Goal: Register for event/course

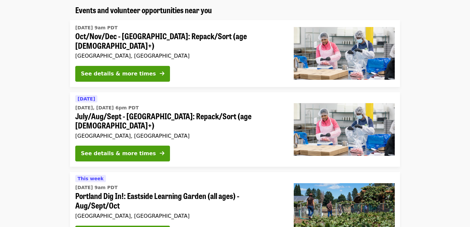
scroll to position [59, 0]
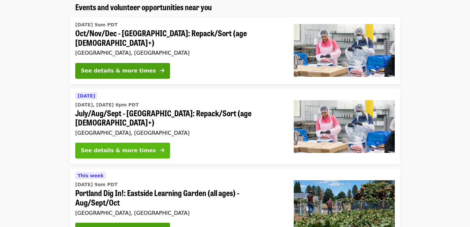
click at [107, 147] on div "See details & more times" at bounding box center [118, 151] width 75 height 8
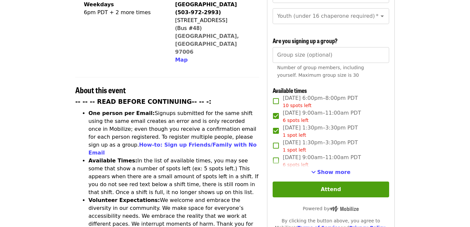
scroll to position [185, 0]
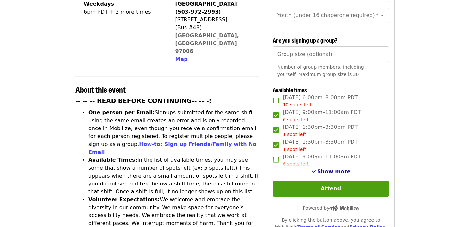
click at [316, 169] on span "See more timeslots" at bounding box center [313, 171] width 5 height 5
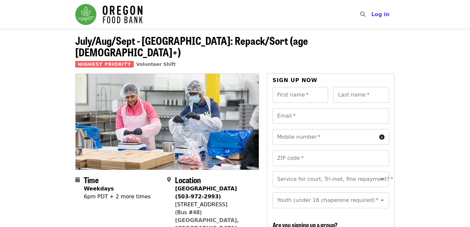
scroll to position [0, 0]
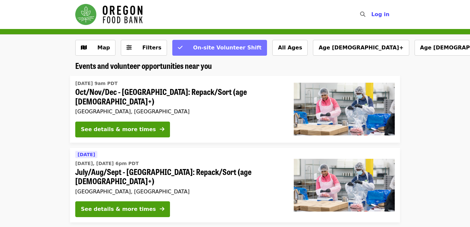
click at [178, 42] on button "On-site Volunteer Shift" at bounding box center [219, 48] width 95 height 16
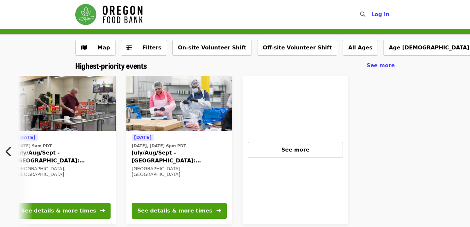
scroll to position [0, 524]
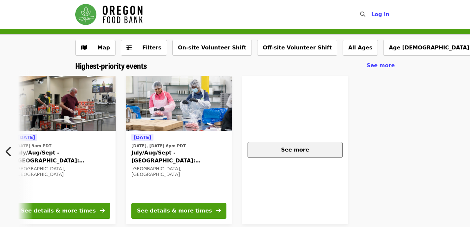
click at [287, 148] on span "See more" at bounding box center [295, 150] width 28 height 6
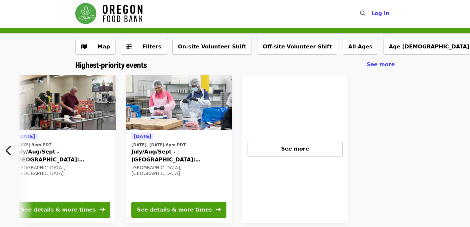
scroll to position [2, 0]
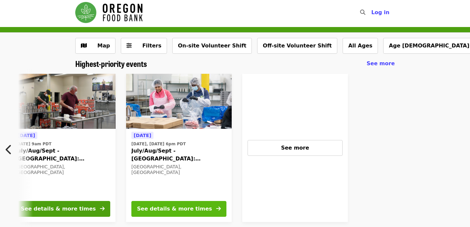
click at [171, 204] on button "See details & more times" at bounding box center [178, 209] width 95 height 16
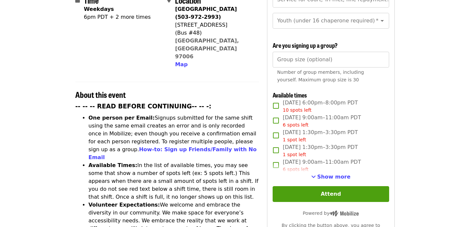
scroll to position [179, 0]
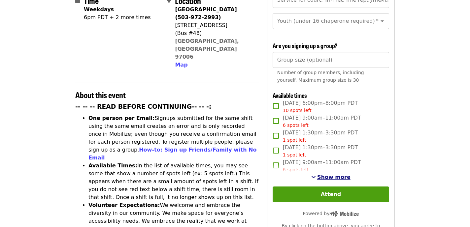
click at [331, 174] on span "Show more" at bounding box center [333, 177] width 33 height 6
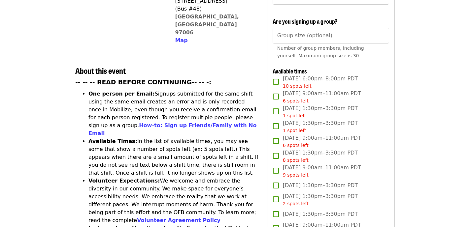
scroll to position [203, 0]
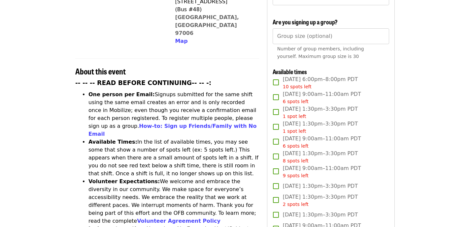
click at [318, 90] on span "Wed, Aug 27, 9:00am–11:00am PDT 6 spots left" at bounding box center [322, 97] width 78 height 15
click at [310, 105] on span "Thu, Aug 28, 1:30pm–3:30pm PDT 1 spot left" at bounding box center [320, 112] width 75 height 15
click at [300, 120] on span "Thu, Sep 4, 1:30pm–3:30pm PDT 1 spot left" at bounding box center [320, 127] width 75 height 15
drag, startPoint x: 284, startPoint y: 81, endPoint x: 355, endPoint y: 85, distance: 70.7
click at [355, 90] on span "Wed, Aug 27, 9:00am–11:00am PDT 6 spots left" at bounding box center [322, 97] width 78 height 15
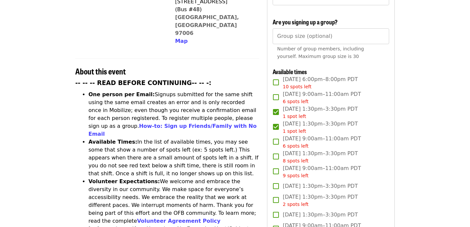
copy span "Wed, Aug 27, 9:00am–11:00am"
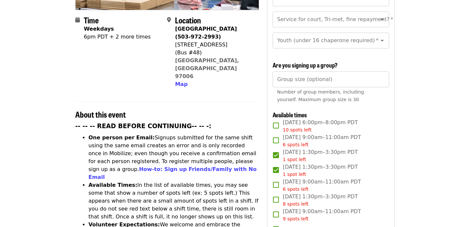
scroll to position [159, 0]
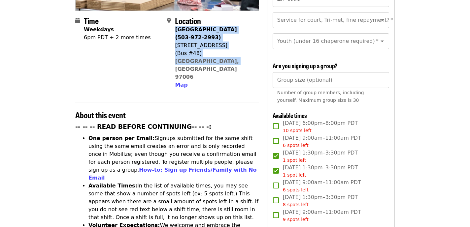
drag, startPoint x: 176, startPoint y: 16, endPoint x: 229, endPoint y: 51, distance: 64.0
click at [229, 51] on div "Beaverton Warehouse (503-972-2993) 1870 NW 173rd Ave (Bus #48) Beaverton, OR 97…" at bounding box center [214, 57] width 78 height 63
copy span "Beaverton Warehouse (503-972-2993) 1870 NW 173rd Ave (Bus #48) Beaverton, OR 97…"
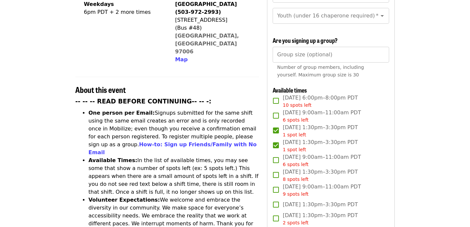
scroll to position [185, 0]
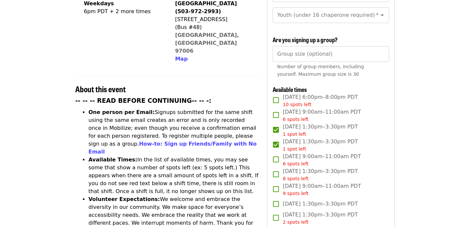
click at [284, 123] on span "Thu, Aug 28, 1:30pm–3:30pm PDT 1 spot left" at bounding box center [320, 130] width 75 height 15
click at [285, 123] on span "Thu, Aug 28, 1:30pm–3:30pm PDT 1 spot left" at bounding box center [320, 130] width 75 height 15
click at [283, 108] on span "Wed, Aug 27, 9:00am–11:00am PDT 6 spots left" at bounding box center [322, 115] width 78 height 15
click at [275, 123] on label "Thu, Aug 28, 1:30pm–3:30pm PDT 1 spot left" at bounding box center [326, 130] width 115 height 15
copy label "Thu, Aug 28, 1:30pm–3:30pm"
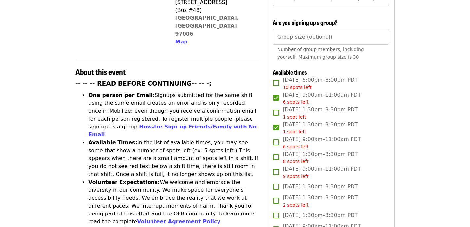
scroll to position [215, 0]
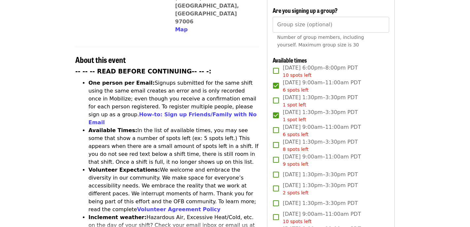
click at [302, 108] on span "Thu, Sep 4, 1:30pm–3:30pm PDT 1 spot left" at bounding box center [320, 115] width 75 height 15
drag, startPoint x: 284, startPoint y: 98, endPoint x: 350, endPoint y: 98, distance: 66.3
click at [350, 108] on span "Thu, Sep 4, 1:30pm–3:30pm PDT 1 spot left" at bounding box center [320, 115] width 75 height 15
copy span "Thu, Sep 4, 1:30pm–3:30pm"
click at [401, 80] on article "July/Aug/Sept - Beaverton: Repack/Sort (age 10+) Highest Priority Volunteer Shi…" at bounding box center [235, 214] width 470 height 801
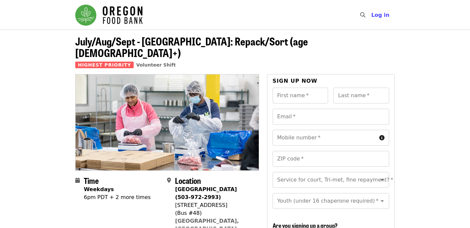
scroll to position [0, 0]
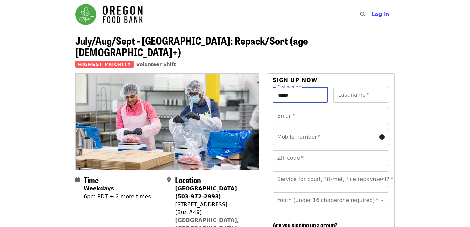
type input "****"
type input "*******"
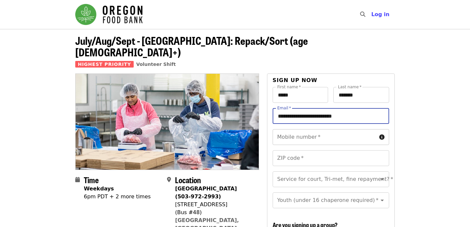
type input "**********"
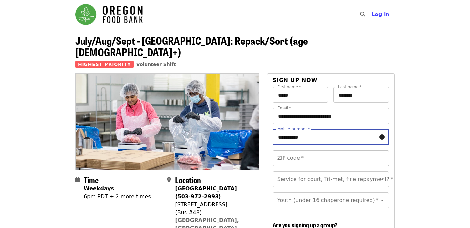
type input "**********"
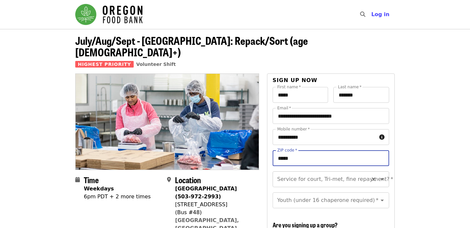
type input "*****"
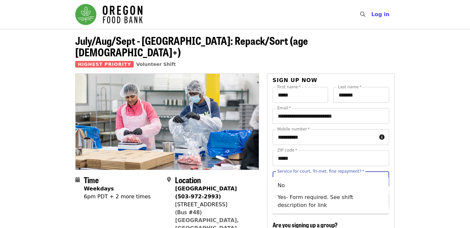
click at [354, 173] on input "Service for court, Tri-met, fine repayment?   *" at bounding box center [323, 179] width 90 height 13
click at [307, 197] on li "Yes- Form required. See shift description for link" at bounding box center [330, 202] width 116 height 20
type input "**********"
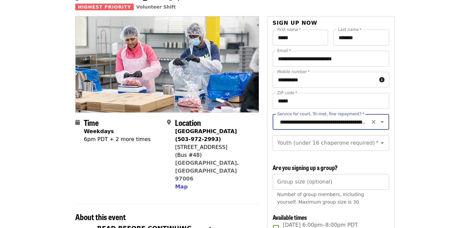
scroll to position [60, 0]
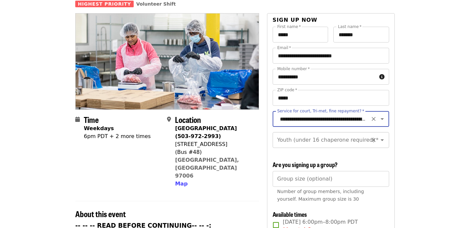
click at [310, 132] on div "Youth (under 16 chaperone required)   * Youth (under 16 chaperone required) *" at bounding box center [330, 140] width 116 height 16
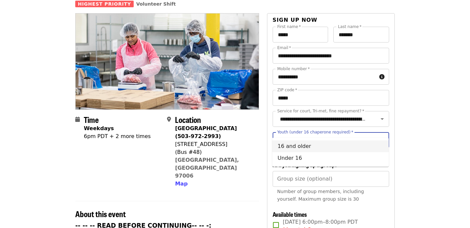
click at [291, 147] on li "16 and older" at bounding box center [330, 146] width 116 height 12
type input "**********"
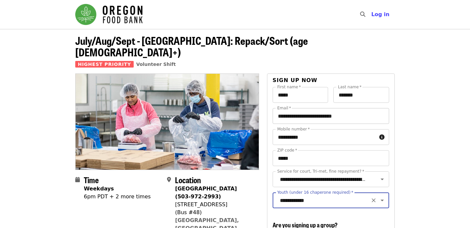
scroll to position [0, 0]
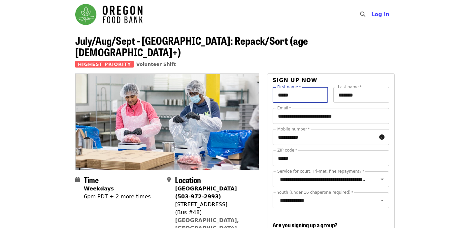
click at [299, 87] on input "****" at bounding box center [300, 95] width 56 height 16
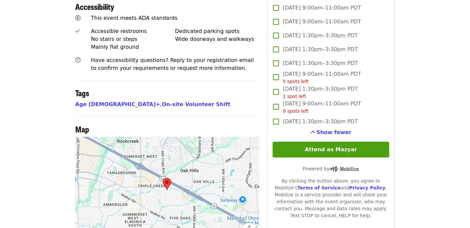
scroll to position [469, 0]
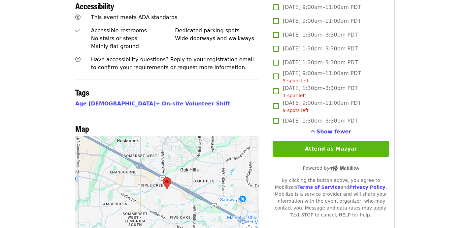
type input "******"
click at [330, 141] on button "Attend as Mazyar" at bounding box center [330, 149] width 116 height 16
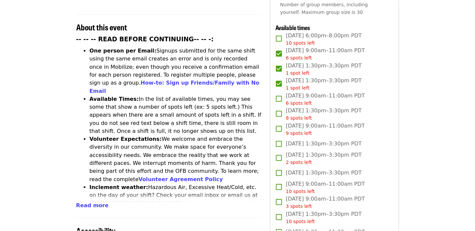
scroll to position [252, 0]
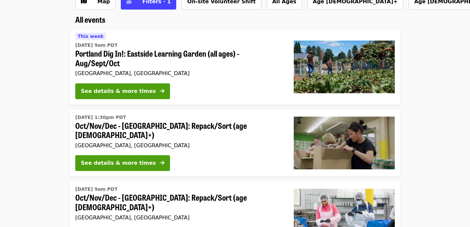
scroll to position [47, 0]
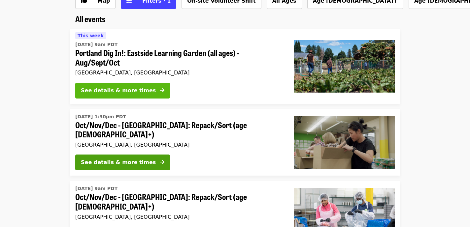
click at [141, 96] on button "See details & more times" at bounding box center [122, 91] width 95 height 16
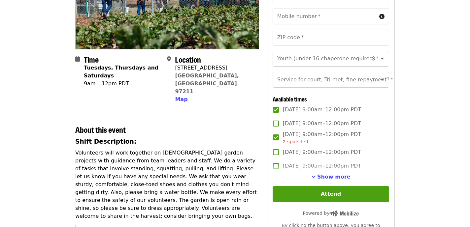
scroll to position [108, 0]
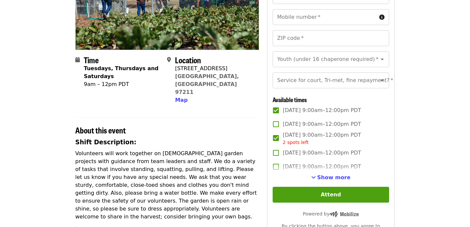
click at [337, 121] on span "[DATE] 9:00am–12:00pm PDT" at bounding box center [322, 124] width 78 height 8
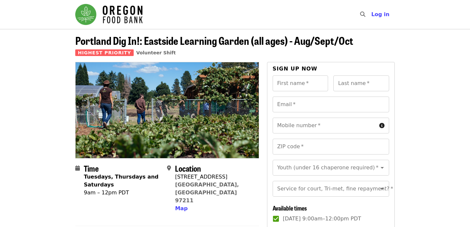
scroll to position [0, 0]
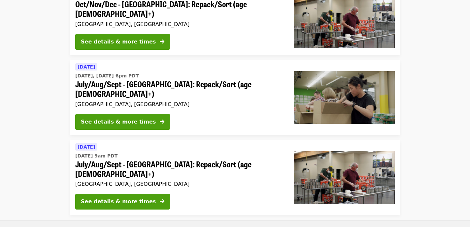
scroll to position [314, 0]
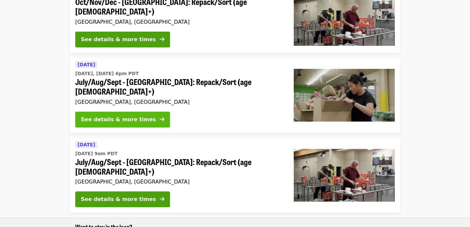
click at [85, 116] on div "See details & more times" at bounding box center [118, 120] width 75 height 8
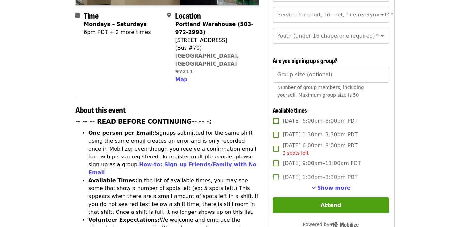
scroll to position [173, 0]
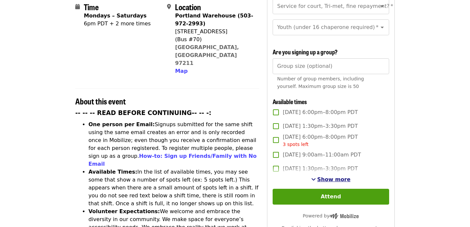
click at [316, 177] on span "See more timeslots" at bounding box center [313, 179] width 5 height 5
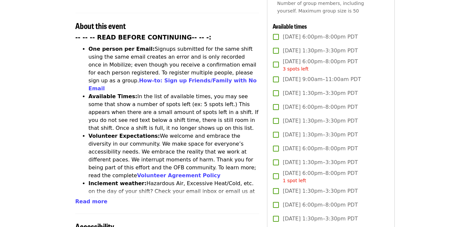
scroll to position [249, 0]
click at [333, 46] on span "Wed, Aug 27, 1:30pm–3:30pm PDT" at bounding box center [320, 50] width 75 height 8
click at [332, 57] on span "Wed, Aug 27, 6:00pm–8:00pm PDT 3 spots left" at bounding box center [320, 64] width 75 height 15
click at [324, 75] on span "Thu, Aug 28, 9:00am–11:00am PDT" at bounding box center [322, 79] width 78 height 8
click at [321, 86] on label "Thu, Aug 28, 1:30pm–3:30pm PDT" at bounding box center [326, 93] width 115 height 14
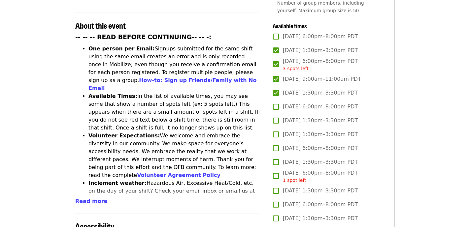
click at [317, 100] on label "Thu, Aug 28, 6:00pm–8:00pm PDT" at bounding box center [326, 107] width 115 height 14
click at [311, 114] on label "Fri, Aug 29, 1:30pm–3:30pm PDT" at bounding box center [326, 121] width 115 height 14
click at [303, 131] on span "Tue, Sep 2, 1:30pm–3:30pm PDT" at bounding box center [320, 135] width 75 height 8
click at [299, 144] on span "Tue, Sep 2, 6:00pm–8:00pm PDT" at bounding box center [320, 148] width 75 height 8
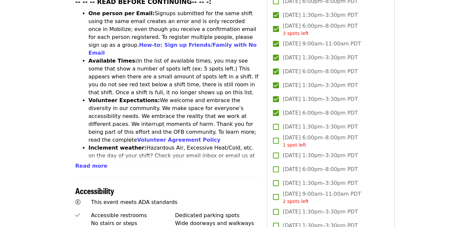
scroll to position [285, 0]
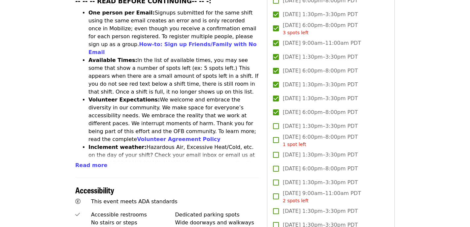
click at [299, 122] on span "Wed, Sep 3, 1:30pm–3:30pm PDT" at bounding box center [320, 126] width 75 height 8
click at [299, 133] on span "Wed, Sep 3, 6:00pm–8:00pm PDT 1 spot left" at bounding box center [320, 140] width 75 height 15
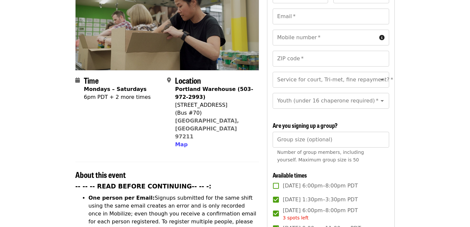
scroll to position [101, 0]
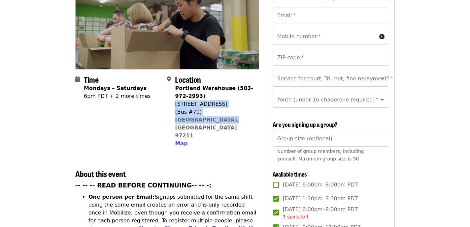
drag, startPoint x: 175, startPoint y: 91, endPoint x: 228, endPoint y: 110, distance: 56.5
click at [228, 110] on div "Portland Warehouse (503-972-2993) 7900 NE 33rd Dr (Bus #70) Portland, OR 97211 …" at bounding box center [214, 115] width 78 height 63
copy span "7900 NE 33rd Dr (Bus #70) Portland, OR 97211"
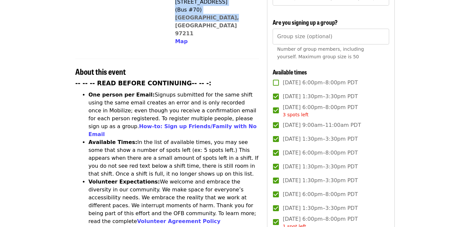
scroll to position [205, 0]
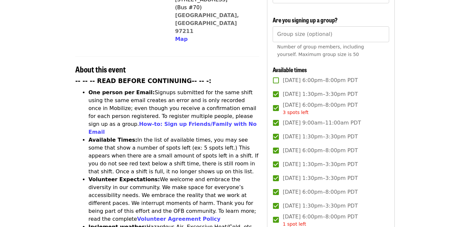
click at [326, 90] on span "Wed, Aug 27, 1:30pm–3:30pm PDT" at bounding box center [320, 94] width 75 height 8
click at [324, 101] on span "Wed, Aug 27, 6:00pm–8:00pm PDT 3 spots left" at bounding box center [320, 108] width 75 height 15
click at [319, 119] on span "Thu, Aug 28, 9:00am–11:00am PDT" at bounding box center [322, 123] width 78 height 8
click at [317, 101] on span "Wed, Aug 27, 6:00pm–8:00pm PDT 3 spots left" at bounding box center [320, 108] width 75 height 15
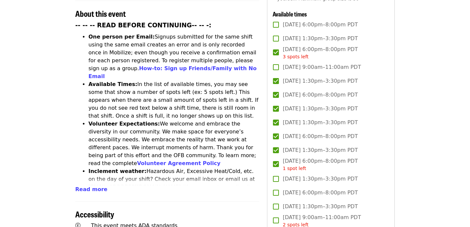
scroll to position [262, 0]
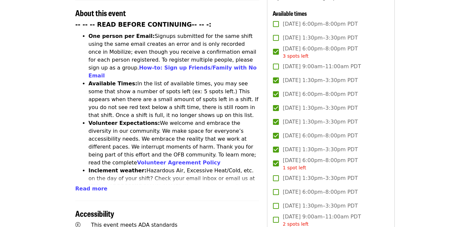
click at [307, 188] on span "Thu, Sep 4, 6:00pm–8:00pm PDT" at bounding box center [320, 192] width 75 height 8
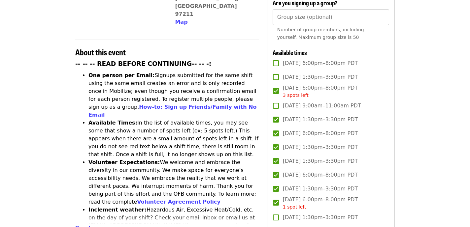
scroll to position [224, 0]
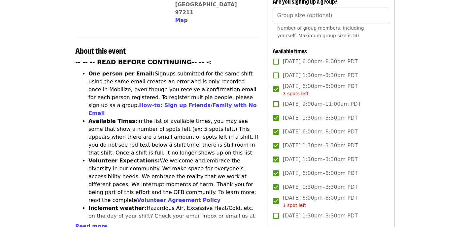
click at [370, 82] on label "Wed, Aug 27, 6:00pm–8:00pm PDT 3 spots left" at bounding box center [326, 89] width 115 height 15
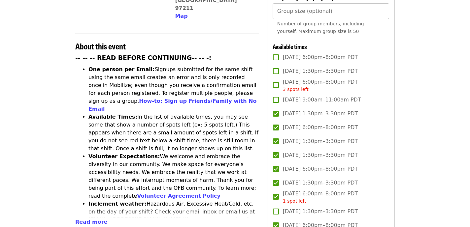
scroll to position [228, 0]
click at [326, 110] on span "Thu, Aug 28, 1:30pm–3:30pm PDT" at bounding box center [320, 114] width 75 height 8
click at [313, 124] on span "Thu, Aug 28, 6:00pm–8:00pm PDT" at bounding box center [320, 128] width 75 height 8
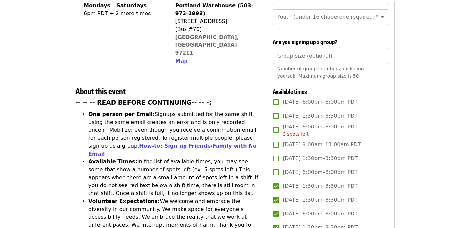
scroll to position [141, 0]
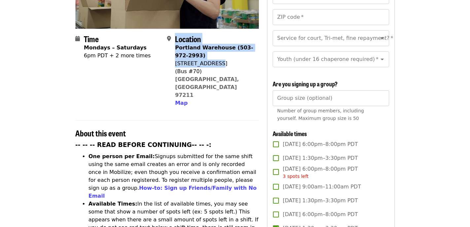
drag, startPoint x: 174, startPoint y: 51, endPoint x: 219, endPoint y: 51, distance: 44.8
click at [219, 51] on div "Location Portland Warehouse (503-972-2993) 7900 NE 33rd Dr (Bus #70) Portland, …" at bounding box center [210, 70] width 86 height 73
click at [219, 60] on div "7900 NE 33rd Dr" at bounding box center [214, 64] width 78 height 8
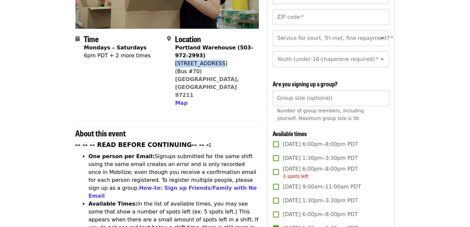
drag, startPoint x: 175, startPoint y: 51, endPoint x: 217, endPoint y: 50, distance: 41.9
click at [217, 60] on div "7900 NE 33rd Dr" at bounding box center [214, 64] width 78 height 8
copy div "7900 NE 33rd Dr"
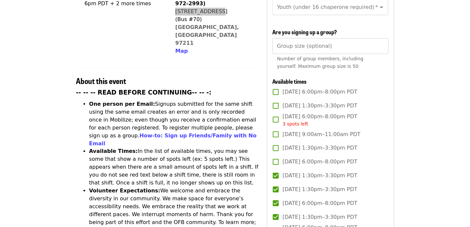
scroll to position [194, 0]
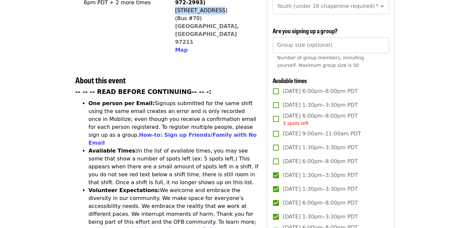
click at [315, 112] on span "Wed, Aug 27, 6:00pm–8:00pm PDT 3 spots left" at bounding box center [320, 119] width 75 height 15
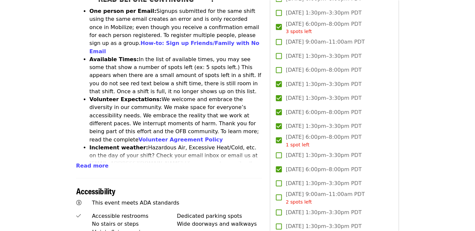
scroll to position [288, 0]
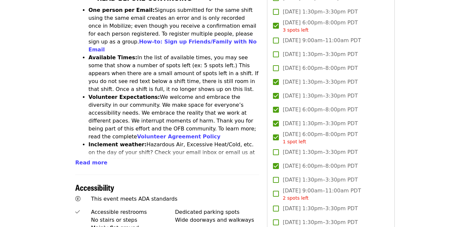
click at [297, 176] on span "Fri, Sep 5, 1:30pm–3:30pm PDT" at bounding box center [320, 180] width 75 height 8
click at [295, 162] on span "Thu, Sep 4, 6:00pm–8:00pm PDT" at bounding box center [320, 166] width 75 height 8
click at [292, 162] on span "Thu, Sep 4, 6:00pm–8:00pm PDT" at bounding box center [320, 166] width 75 height 8
click at [308, 64] on span "Thu, Aug 28, 6:00pm–8:00pm PDT" at bounding box center [320, 68] width 75 height 8
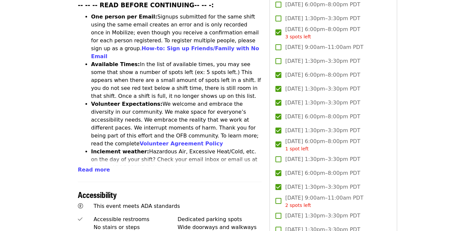
scroll to position [282, 0]
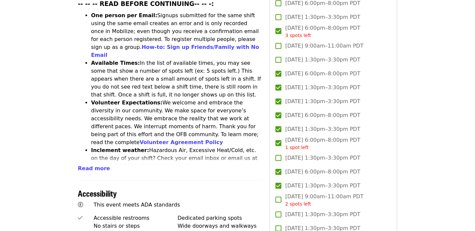
click at [315, 154] on span "Thu, Sep 4, 1:30pm–3:30pm PDT" at bounding box center [322, 158] width 75 height 8
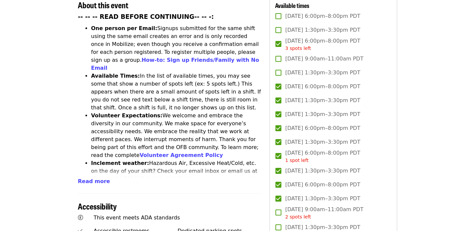
scroll to position [267, 0]
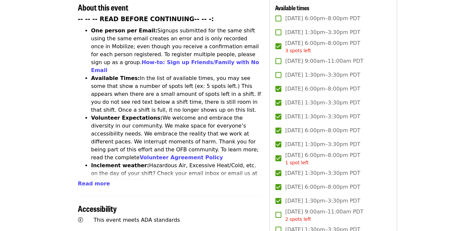
click at [335, 71] on span "Thu, Aug 28, 1:30pm–3:30pm PDT" at bounding box center [322, 75] width 75 height 8
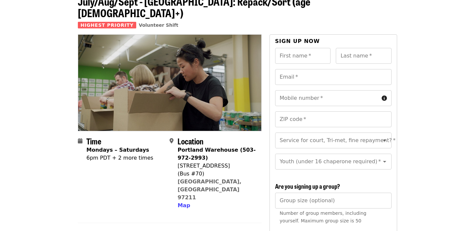
scroll to position [39, 0]
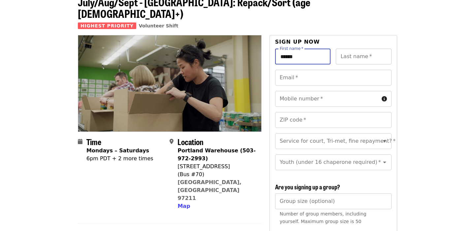
type input "******"
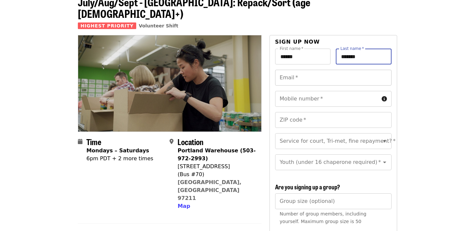
type input "*******"
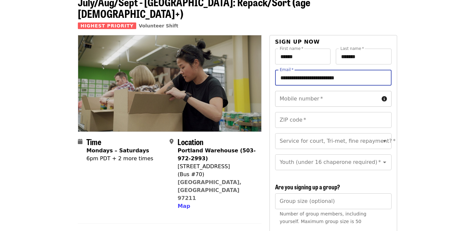
type input "**********"
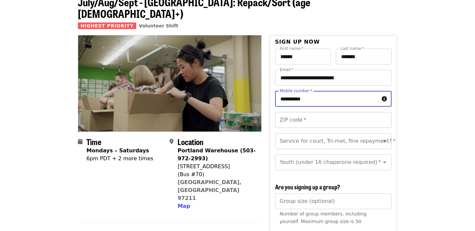
type input "**********"
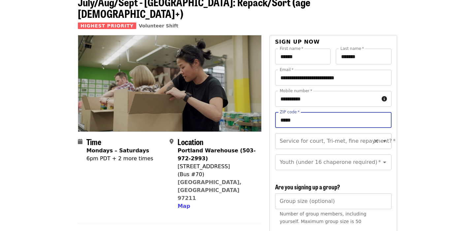
type input "*****"
click at [341, 133] on div "Service for court, Tri-met, fine repayment?   * Service for court, Tri-met, fin…" at bounding box center [333, 141] width 116 height 16
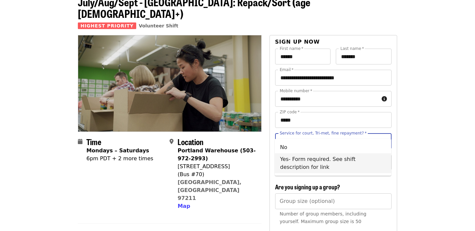
click at [320, 160] on li "Yes- Form required. See shift description for link" at bounding box center [333, 163] width 116 height 20
type input "**********"
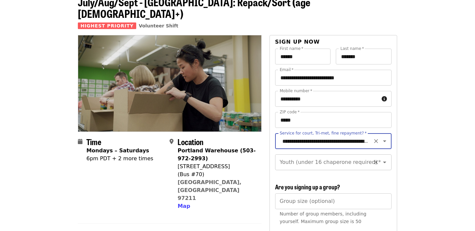
click at [314, 154] on div "Youth (under 16 chaperone required)   * Youth (under 16 chaperone required) *" at bounding box center [333, 162] width 116 height 16
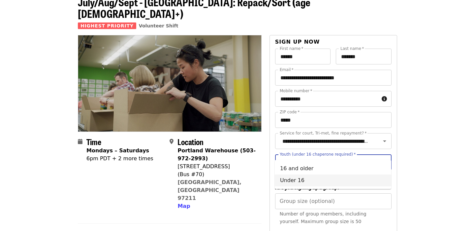
click at [297, 179] on li "Under 16" at bounding box center [333, 180] width 116 height 12
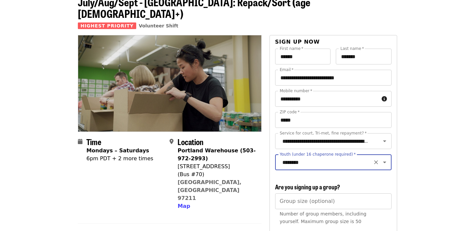
click at [300, 156] on input "********" at bounding box center [325, 162] width 90 height 13
click at [300, 166] on li "16 and older" at bounding box center [333, 168] width 116 height 12
type input "**********"
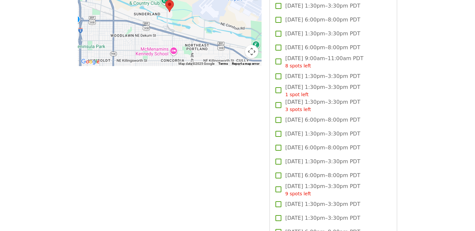
scroll to position [684, 0]
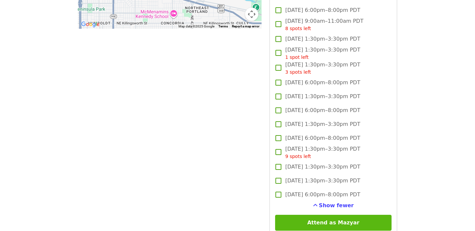
click at [308, 214] on button "Attend as Mazyar" at bounding box center [333, 222] width 116 height 16
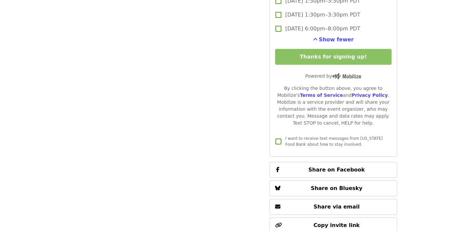
scroll to position [839, 0]
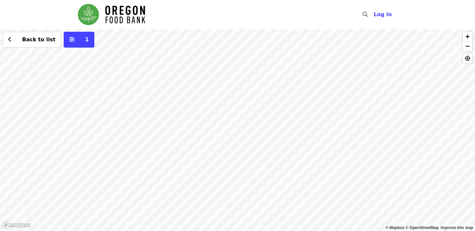
click at [166, 99] on div "Back to list 1" at bounding box center [237, 129] width 475 height 201
click at [165, 108] on span "See 2 actions at this location" at bounding box center [163, 108] width 86 height 6
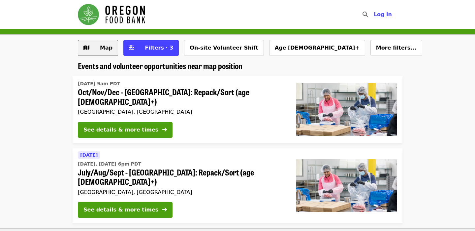
click at [88, 41] on button "Map" at bounding box center [98, 48] width 40 height 16
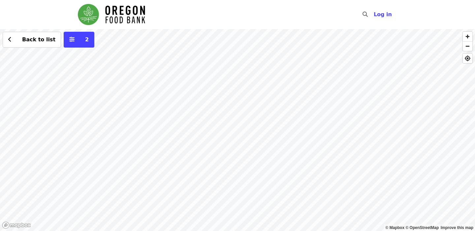
drag, startPoint x: 294, startPoint y: 146, endPoint x: 381, endPoint y: 172, distance: 91.2
click at [381, 172] on div "Back to list 2" at bounding box center [237, 129] width 475 height 201
drag, startPoint x: 275, startPoint y: 159, endPoint x: 220, endPoint y: 131, distance: 61.8
click at [220, 131] on div "Back to list 2" at bounding box center [237, 129] width 475 height 201
drag, startPoint x: 258, startPoint y: 135, endPoint x: 307, endPoint y: 155, distance: 53.5
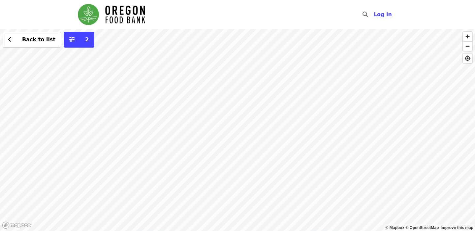
click at [307, 155] on div "Back to list 2" at bounding box center [237, 129] width 475 height 201
click at [320, 110] on div "Back to list 2" at bounding box center [237, 129] width 475 height 201
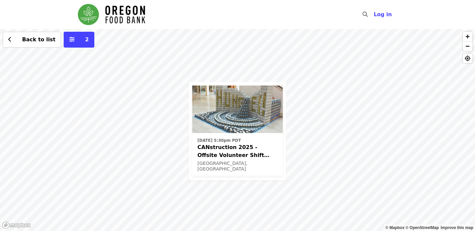
click at [327, 143] on div "[DATE] 5:30pm PDT CANstruction 2025 - Offsite Volunteer Shift (age [DEMOGRAPHIC…" at bounding box center [237, 129] width 475 height 201
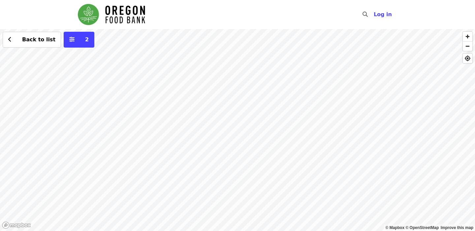
drag, startPoint x: 157, startPoint y: 126, endPoint x: 254, endPoint y: 127, distance: 96.6
click at [254, 127] on div "Back to list 2" at bounding box center [237, 129] width 475 height 201
click at [10, 38] on icon "chevron-left icon" at bounding box center [9, 39] width 3 height 6
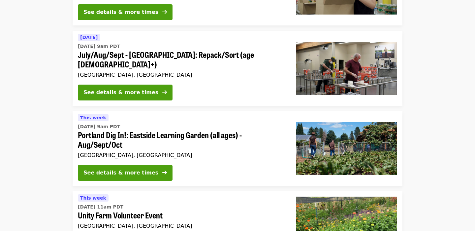
scroll to position [639, 0]
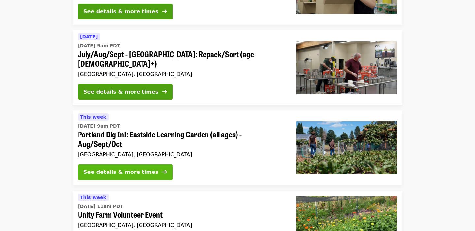
click at [86, 168] on div "See details & more times" at bounding box center [120, 172] width 75 height 8
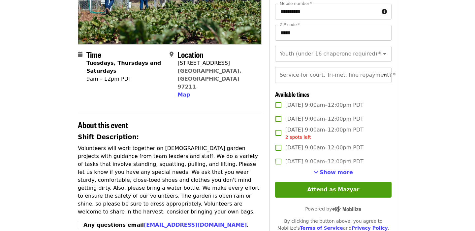
scroll to position [123, 0]
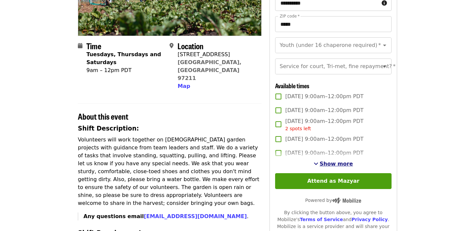
click at [331, 160] on button "Show more" at bounding box center [333, 164] width 39 height 8
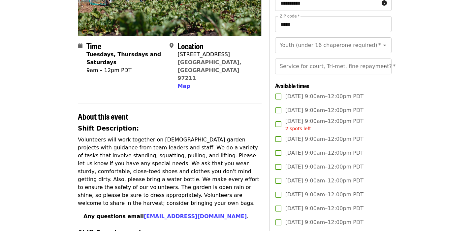
click at [324, 116] on label "[DATE] 9:00am–12:00pm PDT" at bounding box center [328, 110] width 115 height 14
click at [320, 122] on span "[DATE] 9:00am–12:00pm PDT 2 spots left" at bounding box center [324, 124] width 78 height 15
click at [315, 108] on span "[DATE] 9:00am–12:00pm PDT" at bounding box center [324, 110] width 78 height 8
